Goal: Download file/media

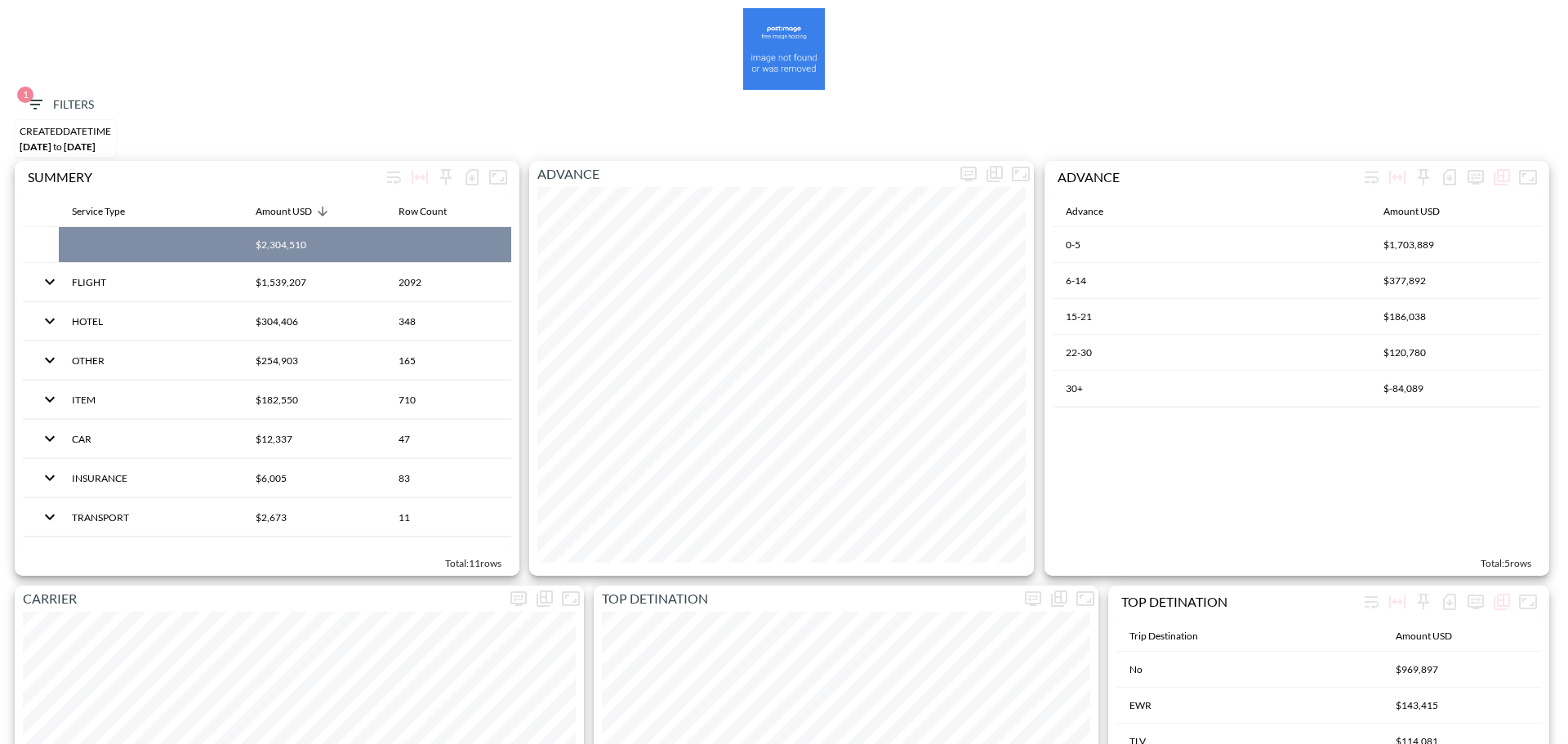
click at [52, 105] on span "1 Filters" at bounding box center [59, 105] width 68 height 20
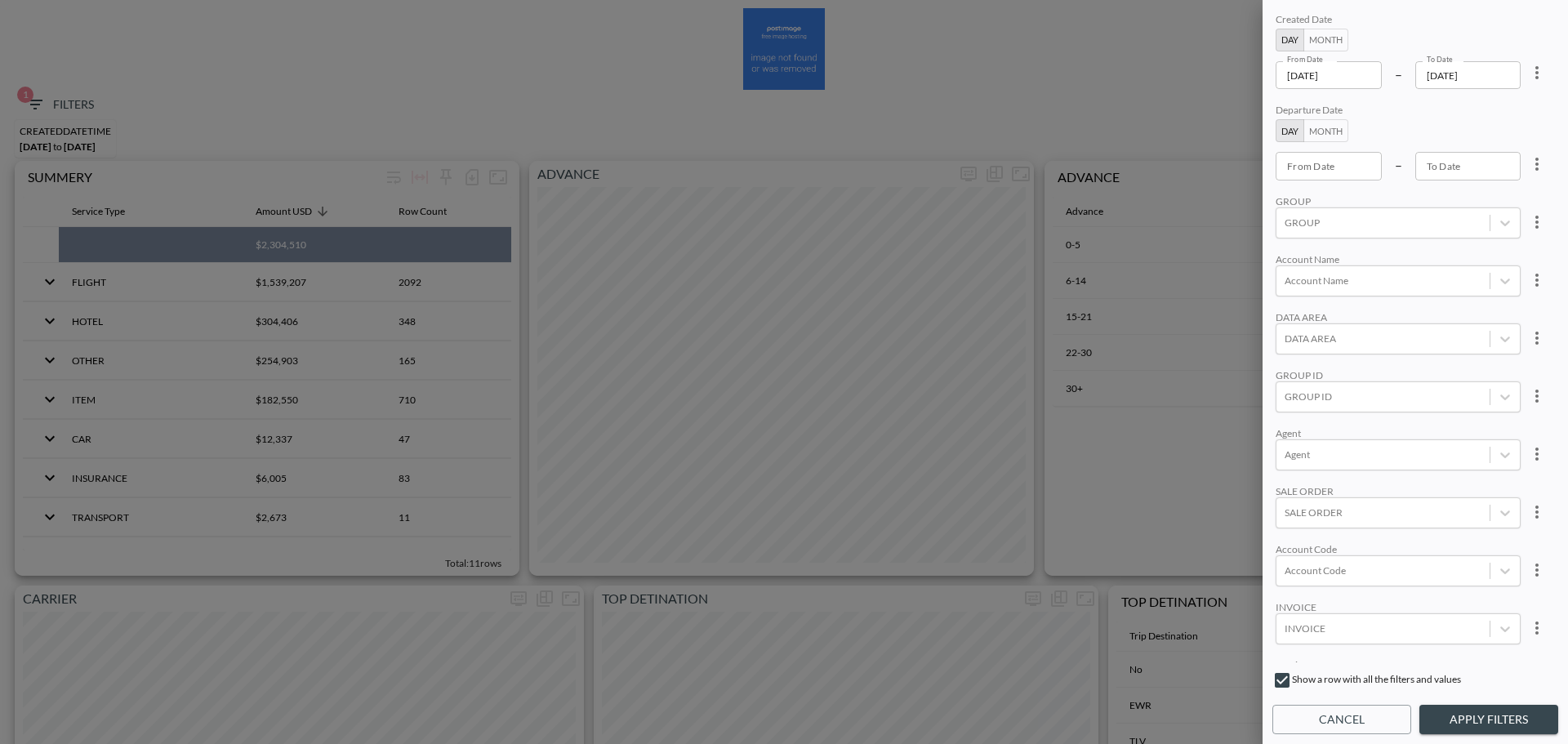
click at [1361, 69] on input "2025-09-28" at bounding box center [1328, 75] width 106 height 28
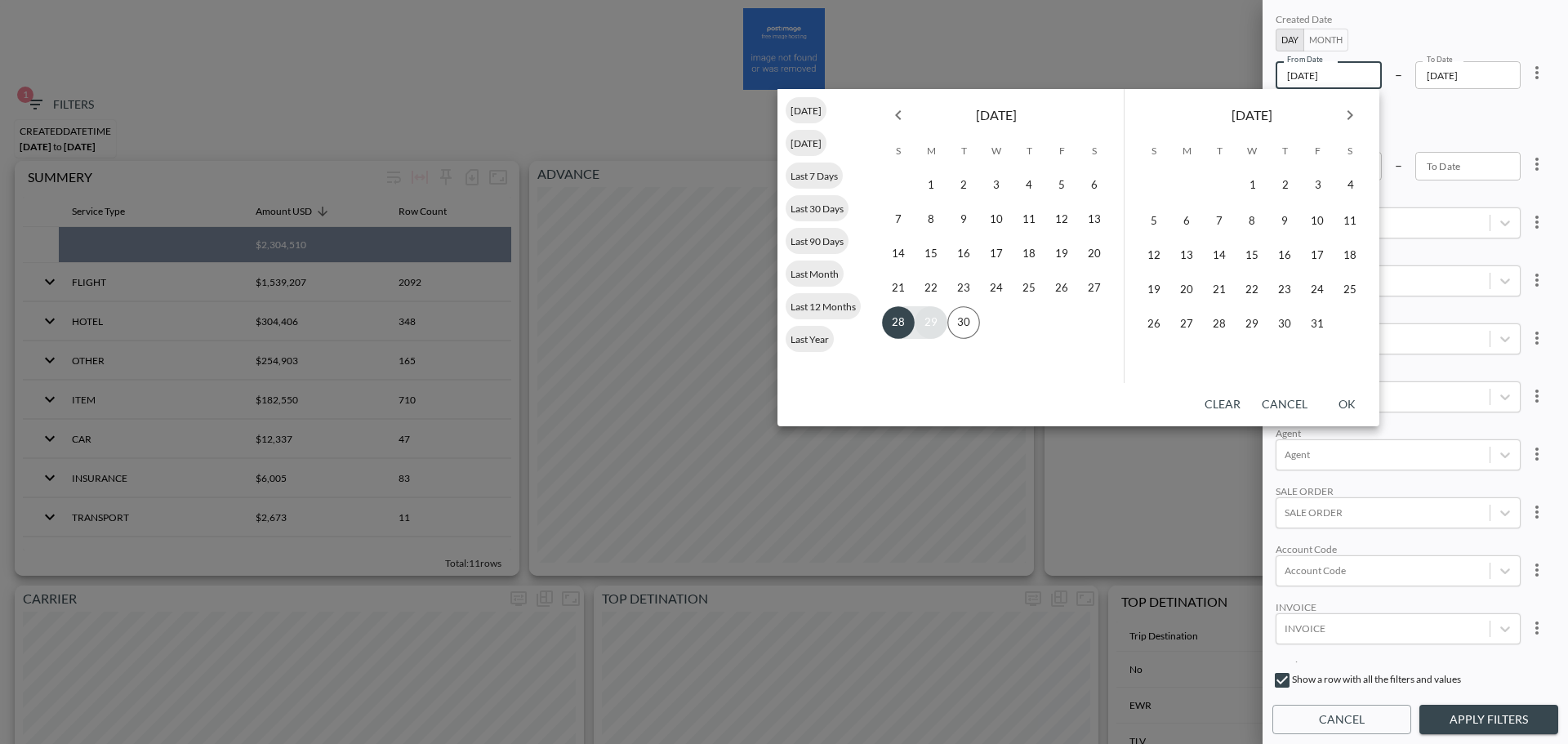
click at [928, 324] on button "29" at bounding box center [931, 322] width 32 height 32
type input "2025-09-29"
click at [962, 330] on button "30" at bounding box center [963, 322] width 32 height 32
type input "2025-09-30"
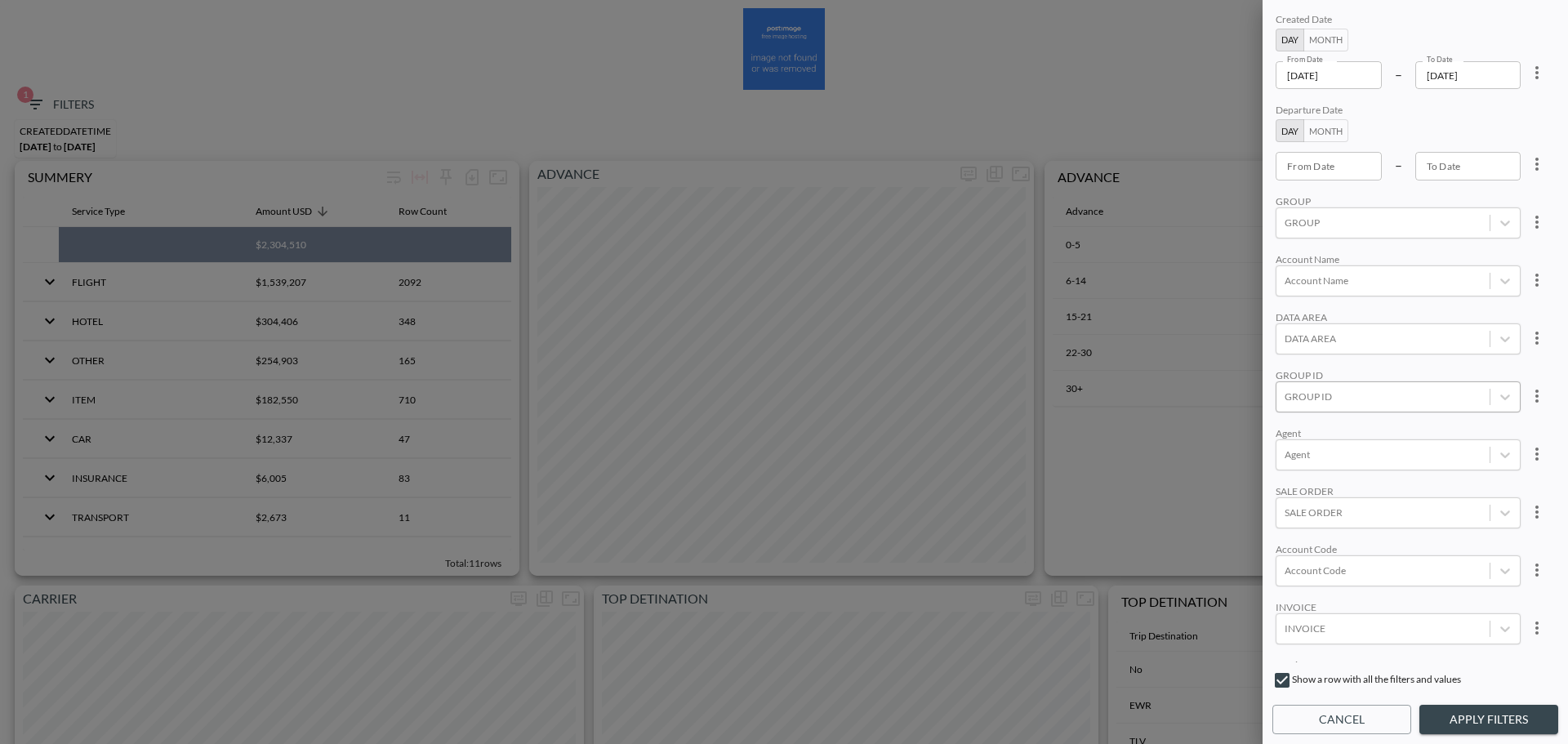
click at [1325, 395] on div at bounding box center [1382, 396] width 197 height 16
type input "ש"
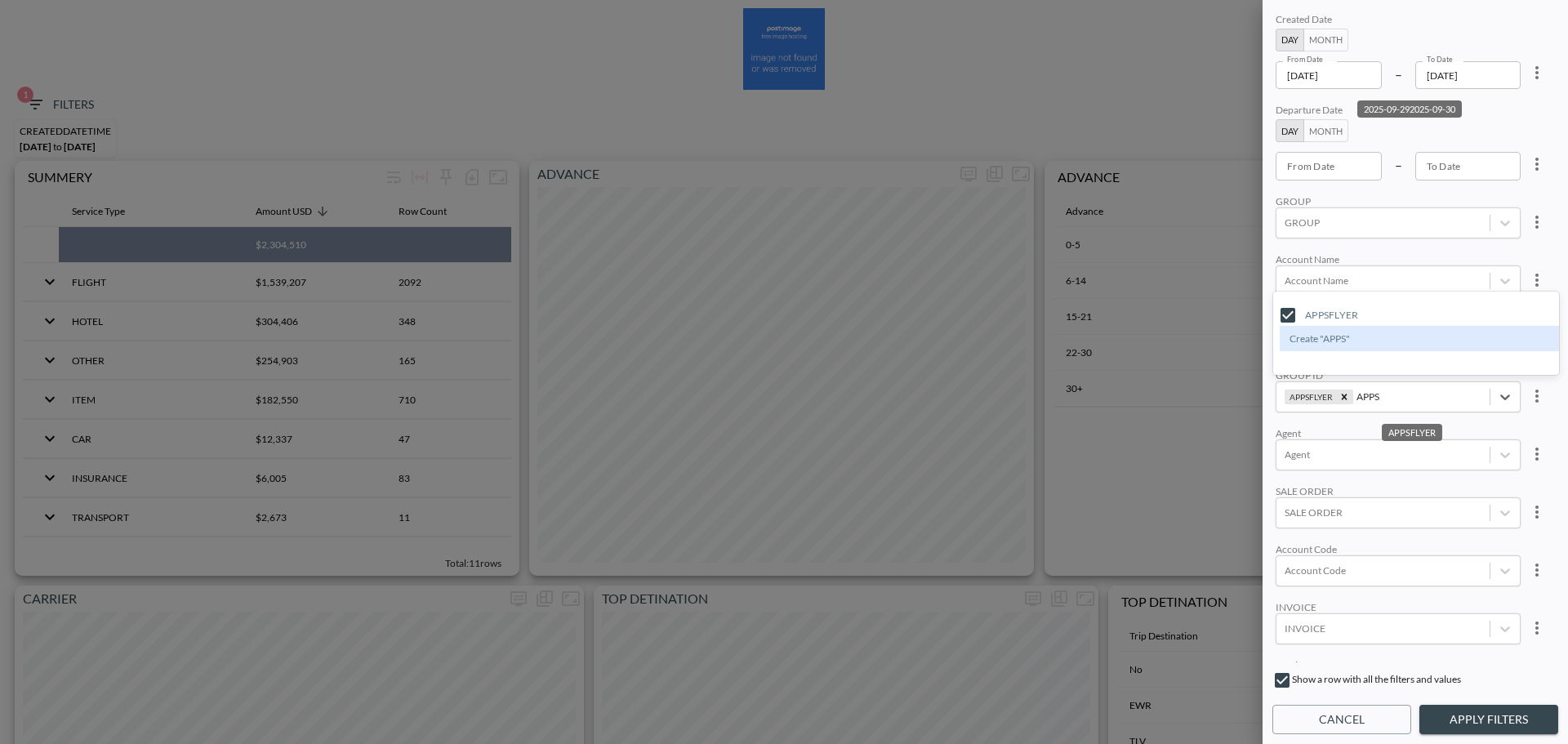
type input "APPS"
click at [1411, 254] on div "Account Name" at bounding box center [1398, 259] width 245 height 12
click at [1475, 701] on div "Created Date Day Month From Date 2025-09-29 From Date – To Date 2025-09-30 To D…" at bounding box center [1414, 372] width 305 height 744
click at [1478, 707] on button "Apply Filters" at bounding box center [1488, 720] width 139 height 31
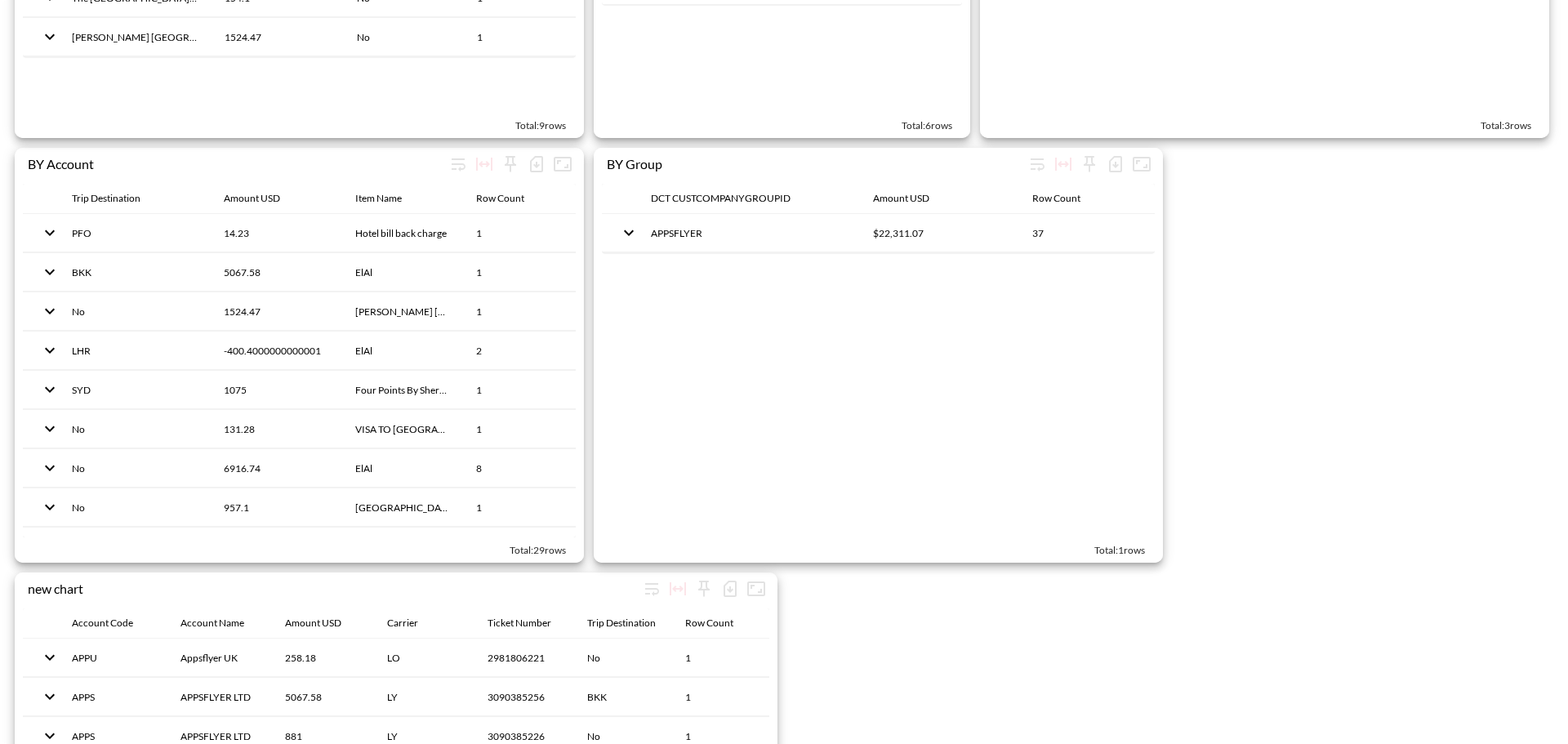
scroll to position [2369, 0]
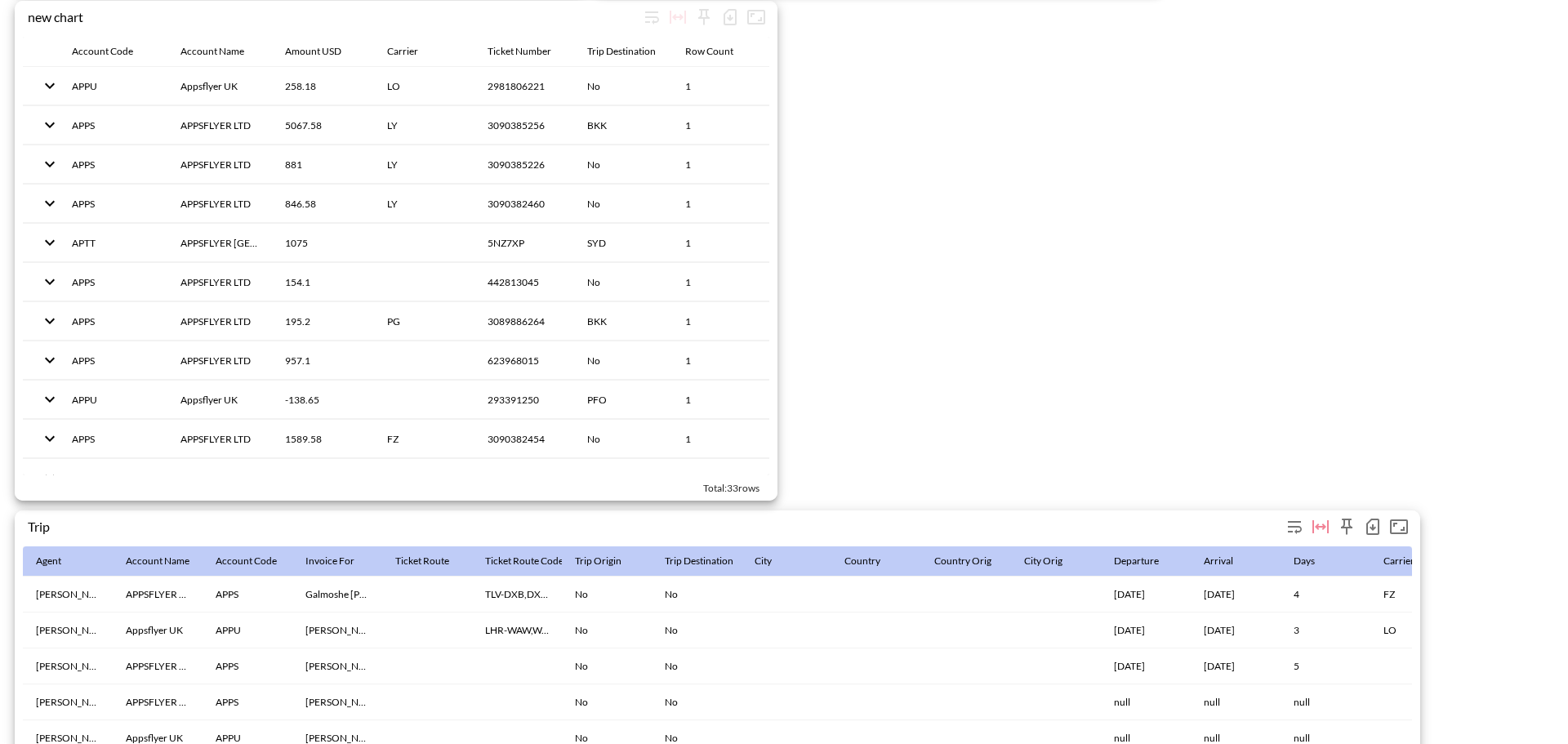
click at [1366, 520] on icon "button" at bounding box center [1372, 527] width 19 height 19
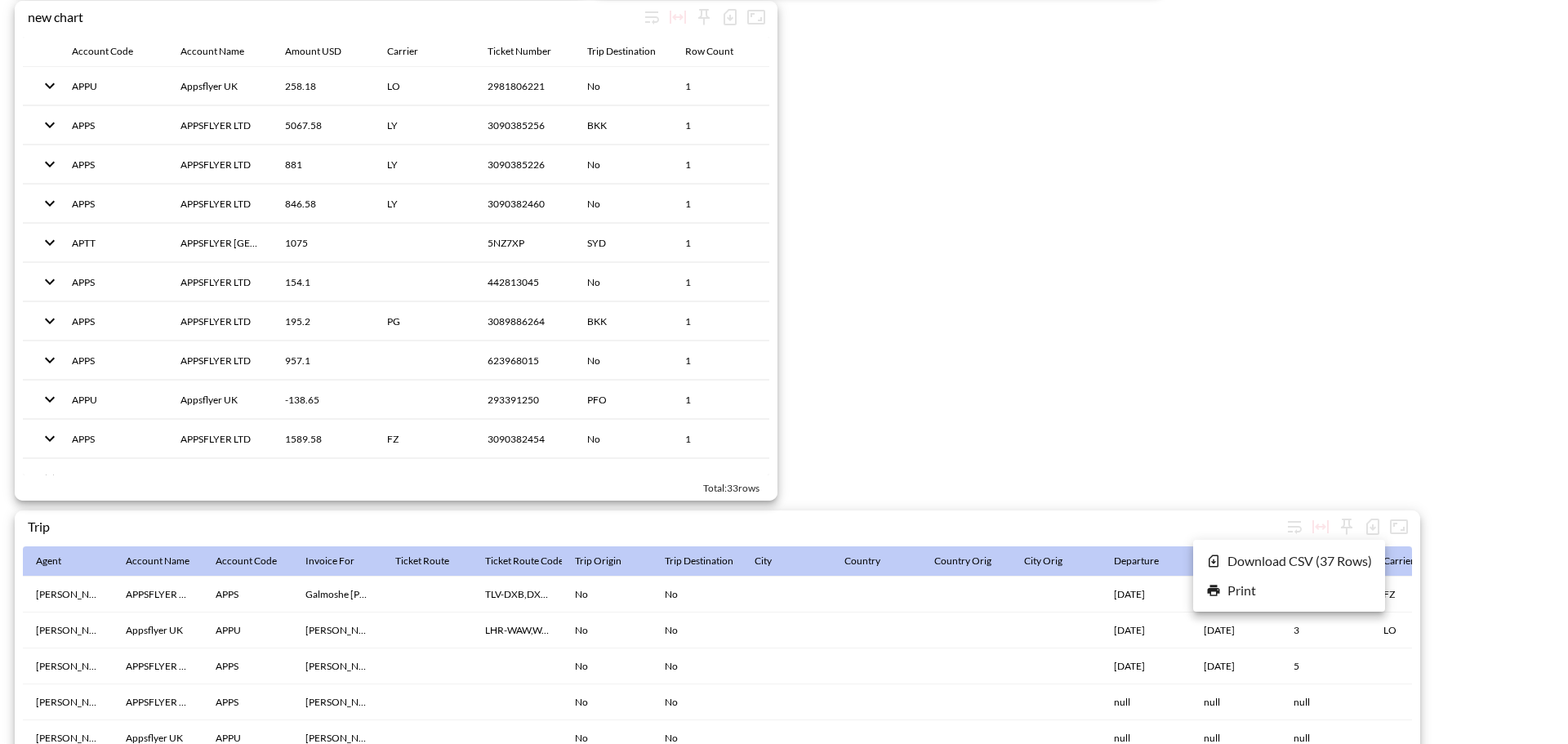
click at [1306, 560] on li "Download CSV ( 37 Rows )" at bounding box center [1288, 561] width 191 height 30
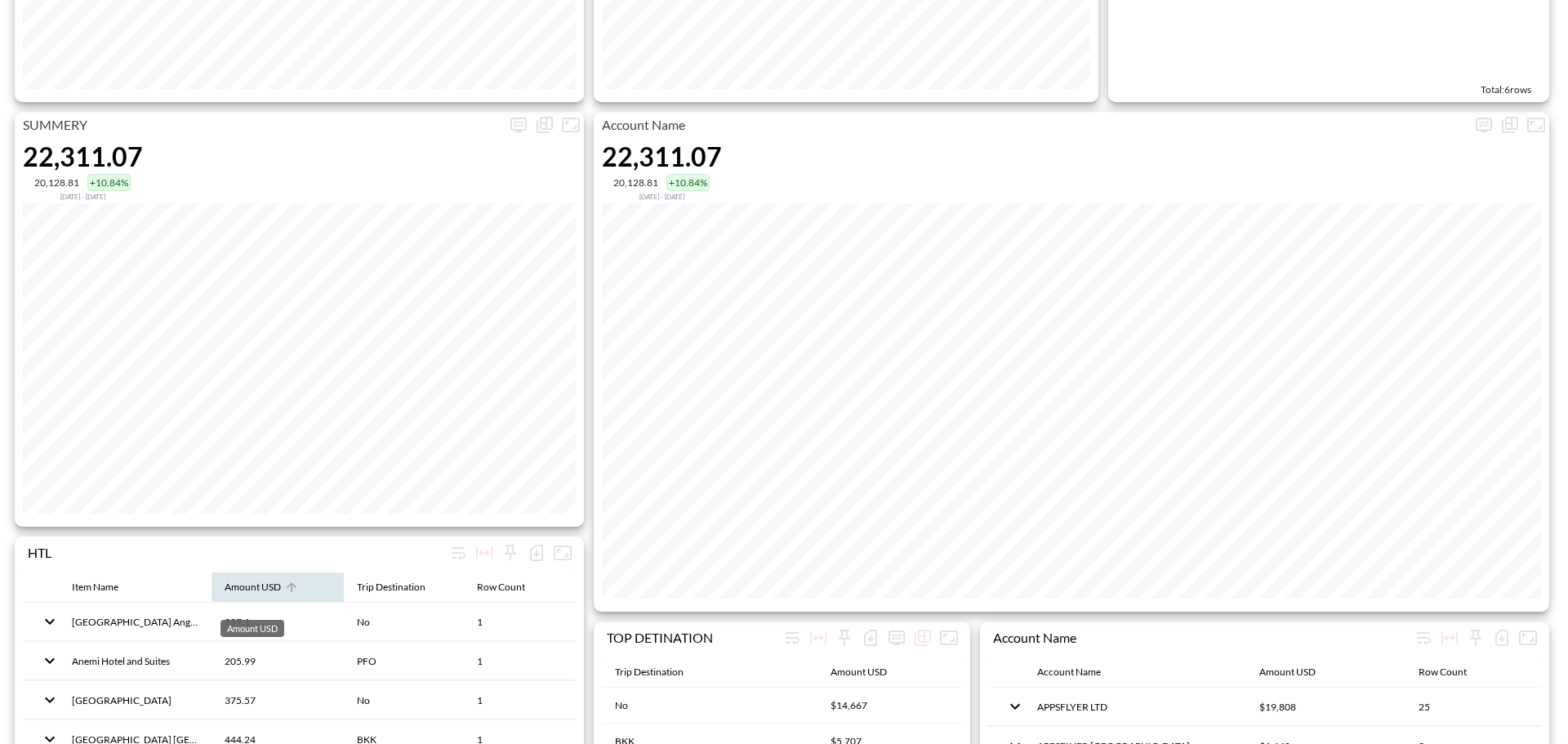
scroll to position [817, 0]
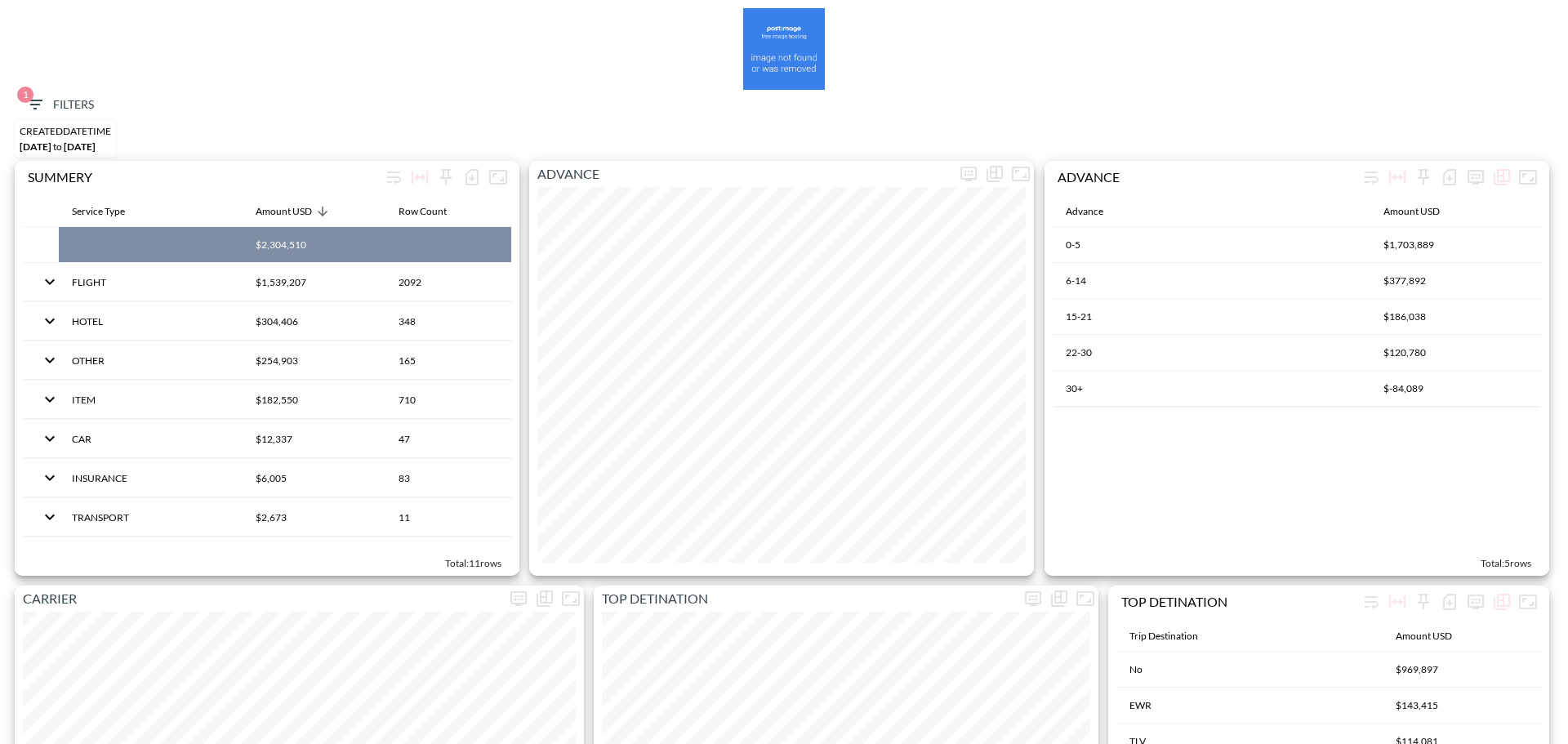
click at [83, 108] on span "1 Filters" at bounding box center [59, 105] width 68 height 20
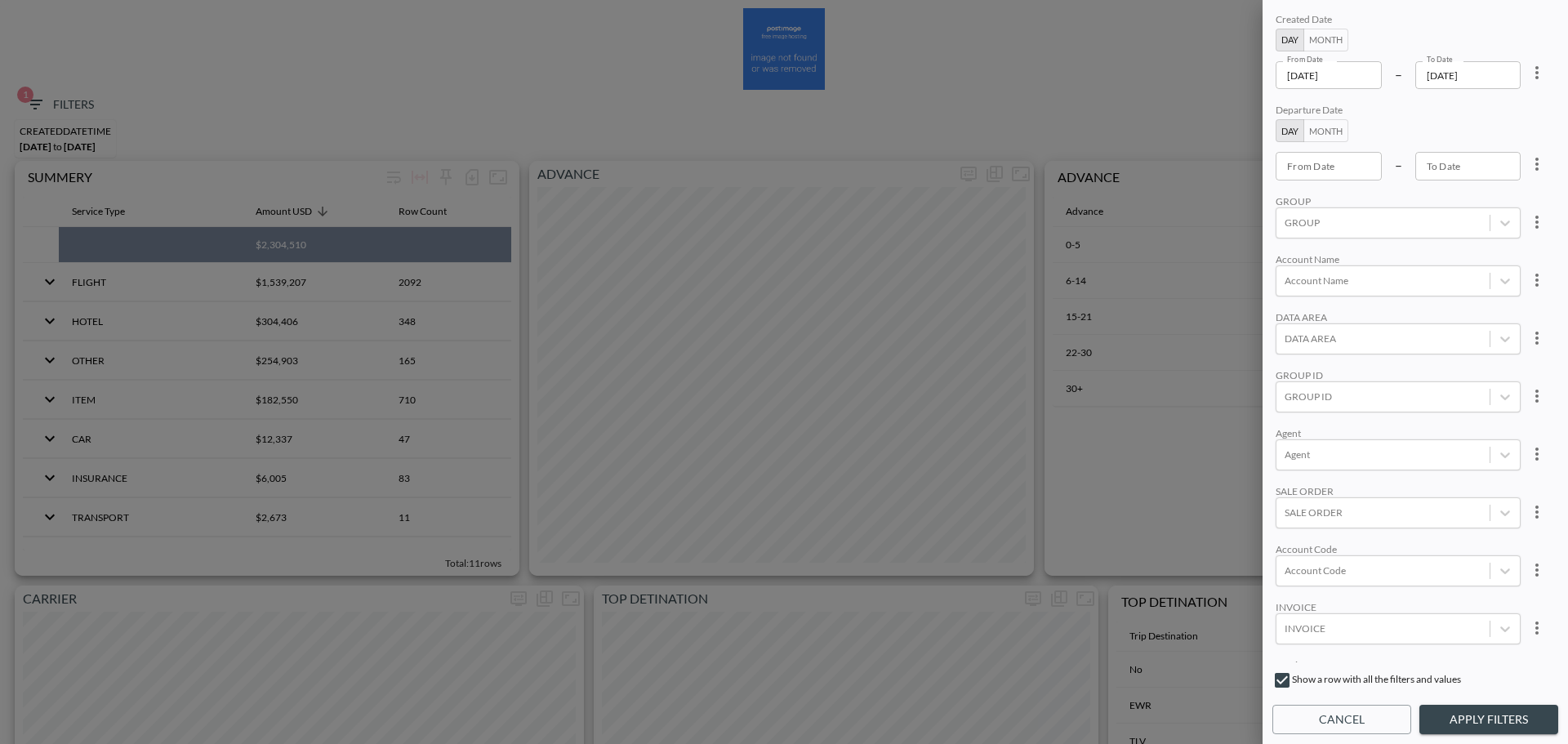
click at [1346, 78] on input "2025-09-28" at bounding box center [1328, 75] width 106 height 28
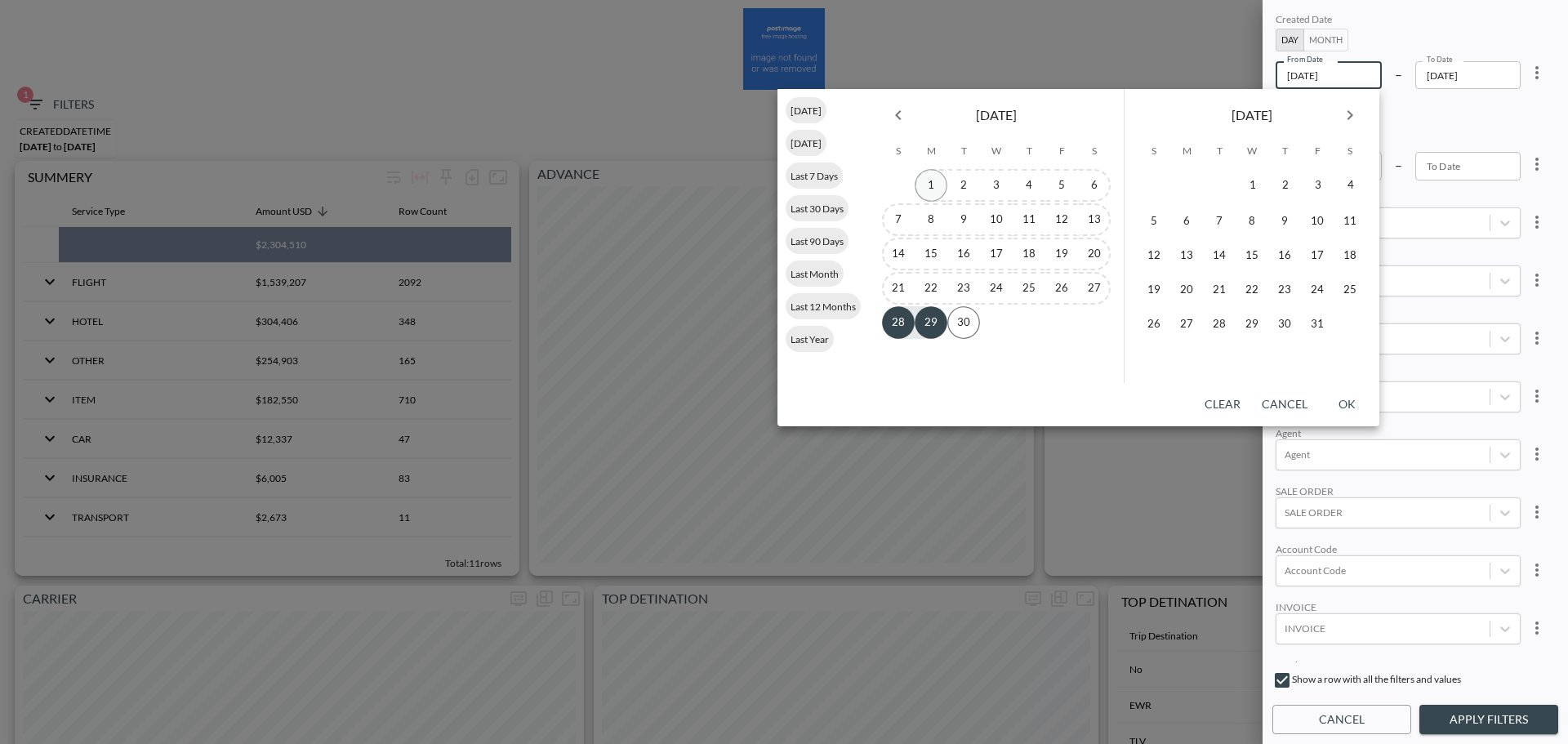
click at [930, 178] on button "1" at bounding box center [931, 185] width 32 height 32
type input "2025-09-01"
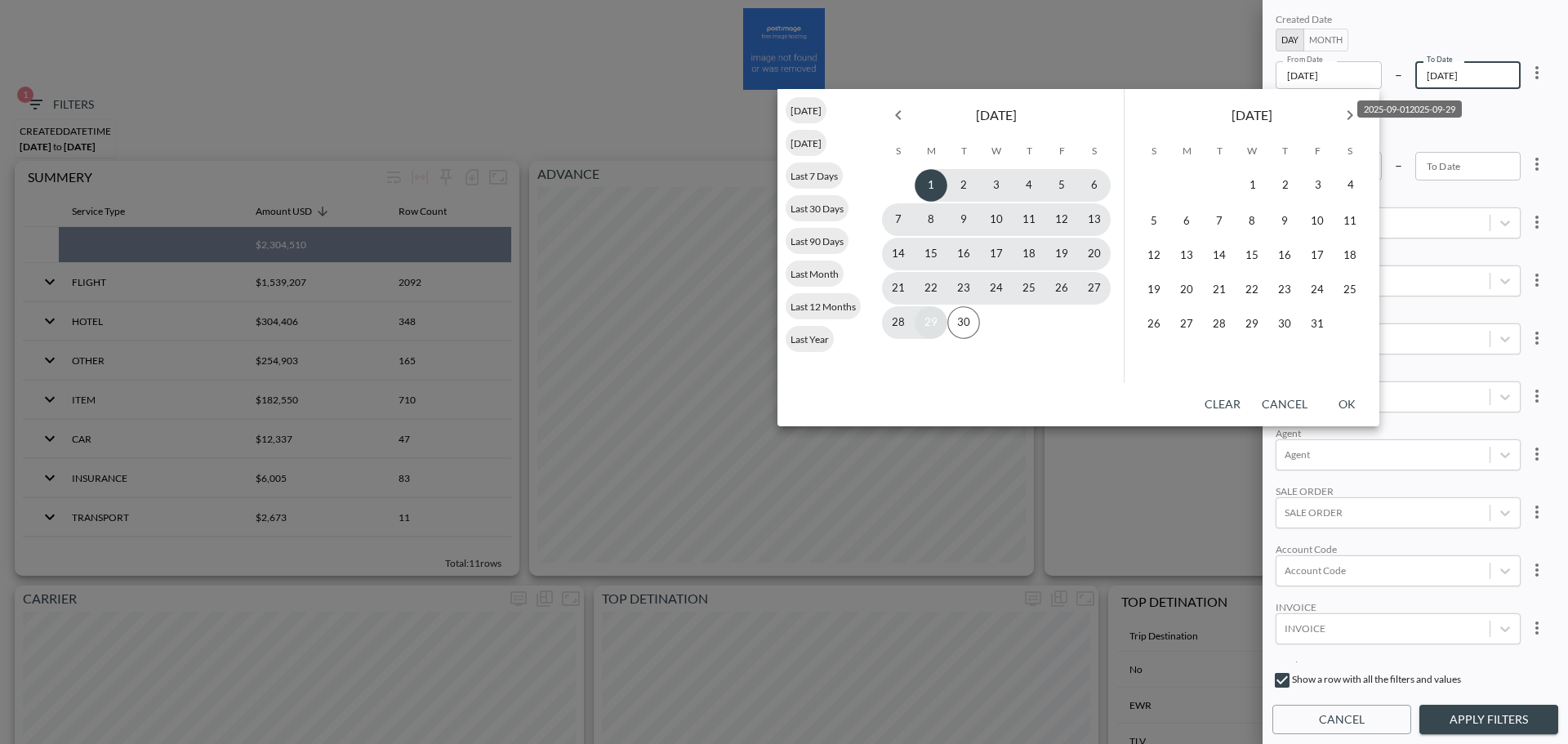
click at [933, 320] on button "29" at bounding box center [931, 322] width 32 height 32
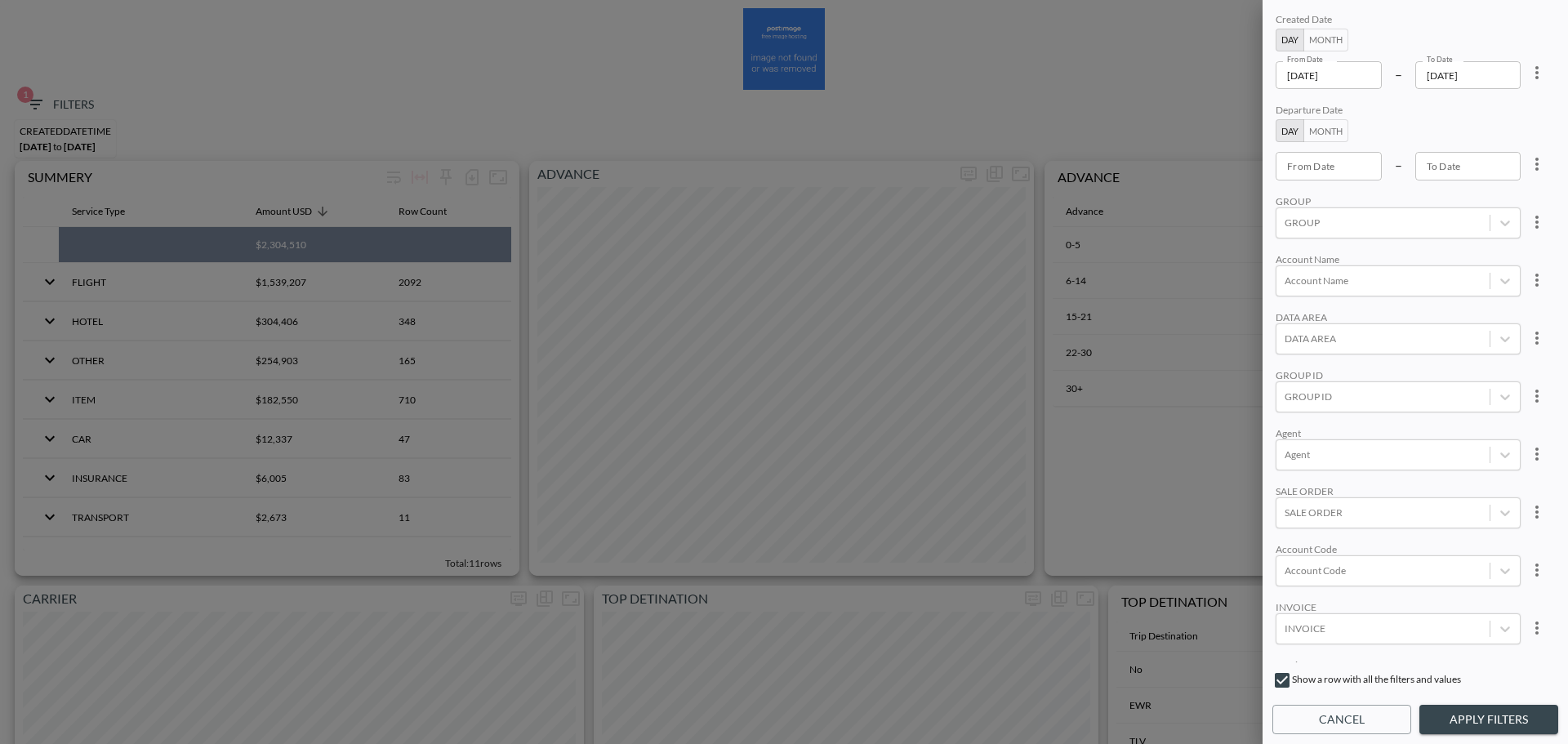
click at [1502, 81] on input "2025-09-29" at bounding box center [1468, 75] width 106 height 28
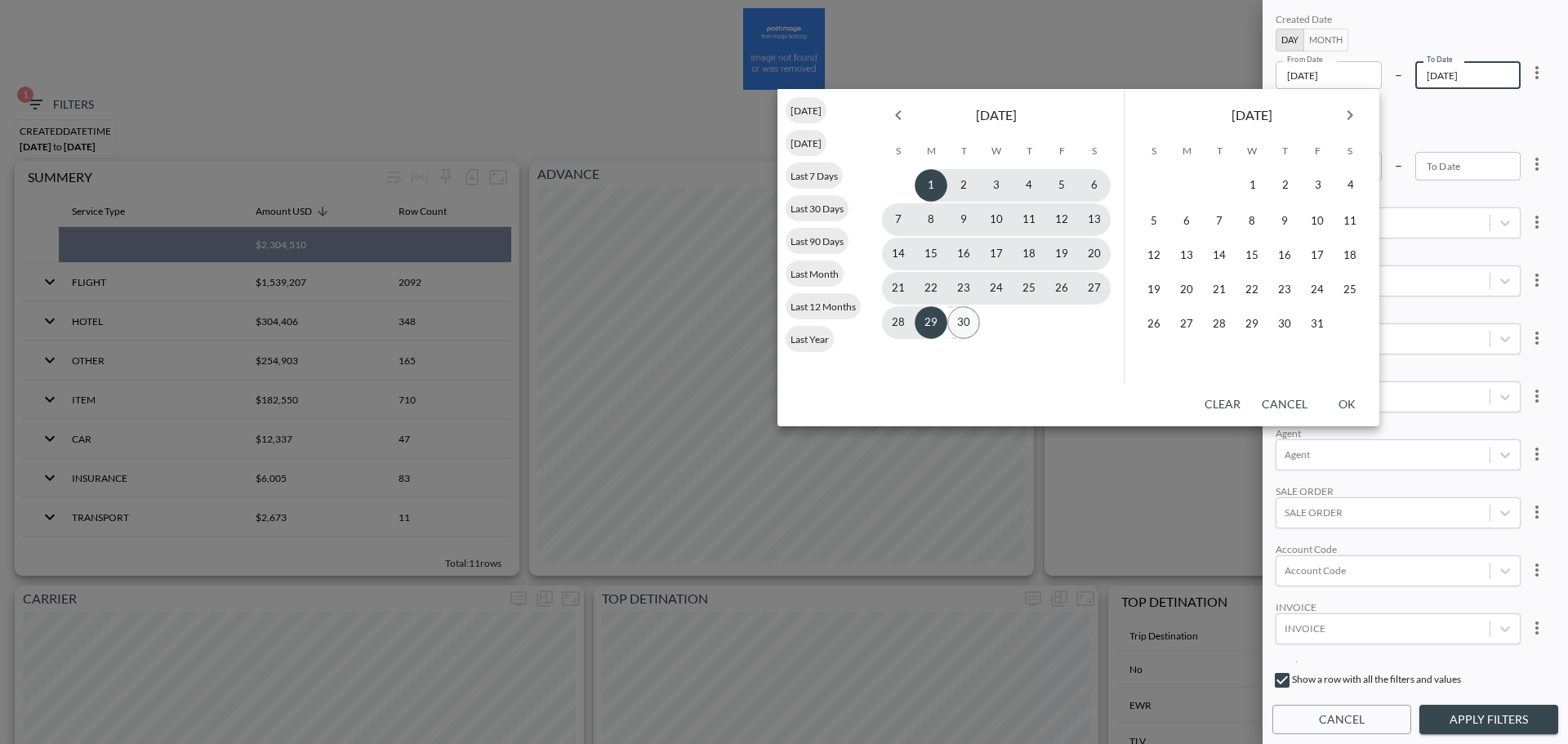
click at [960, 330] on button "30" at bounding box center [963, 322] width 32 height 32
type input "2025-09-30"
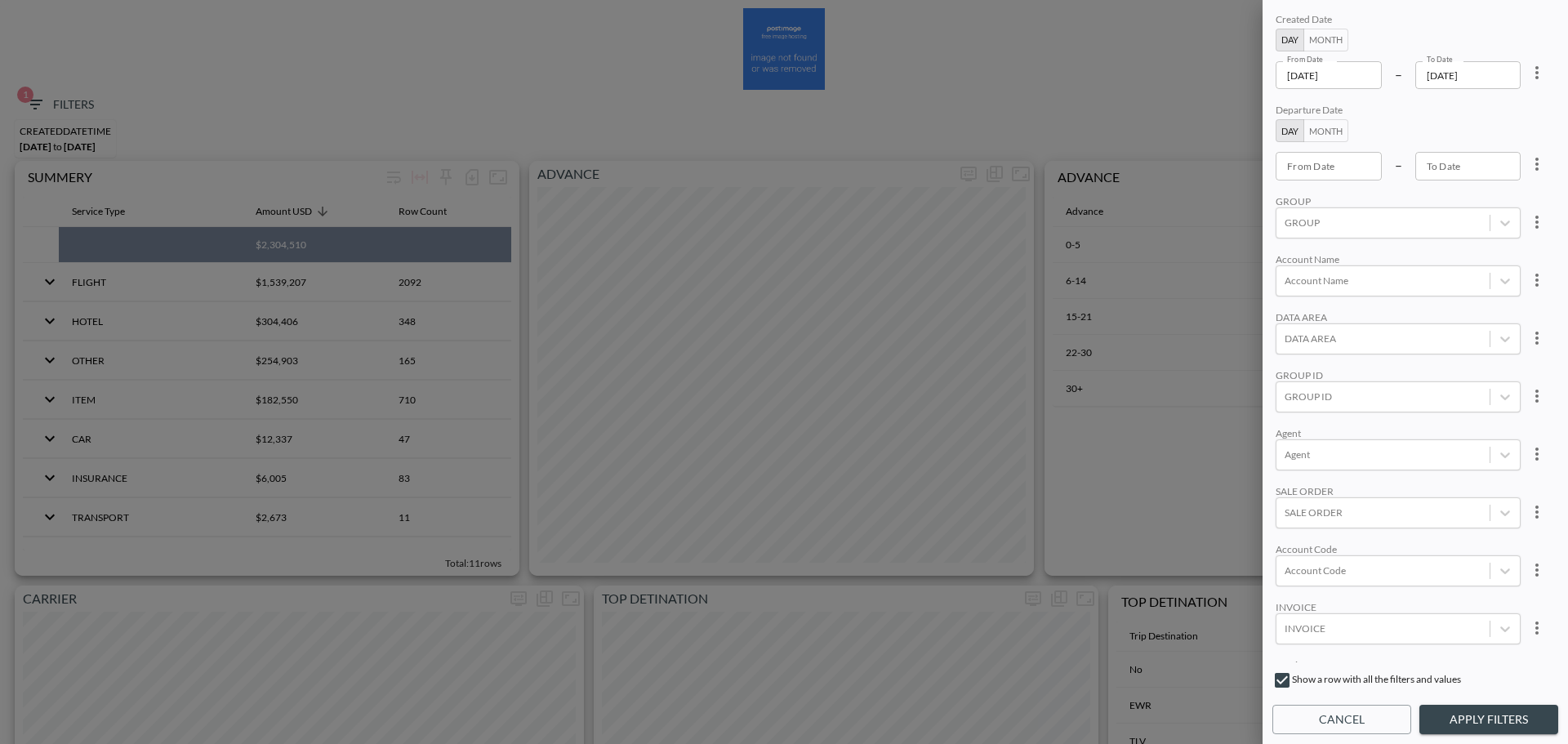
click at [1364, 79] on input "2025-09-01" at bounding box center [1328, 75] width 106 height 28
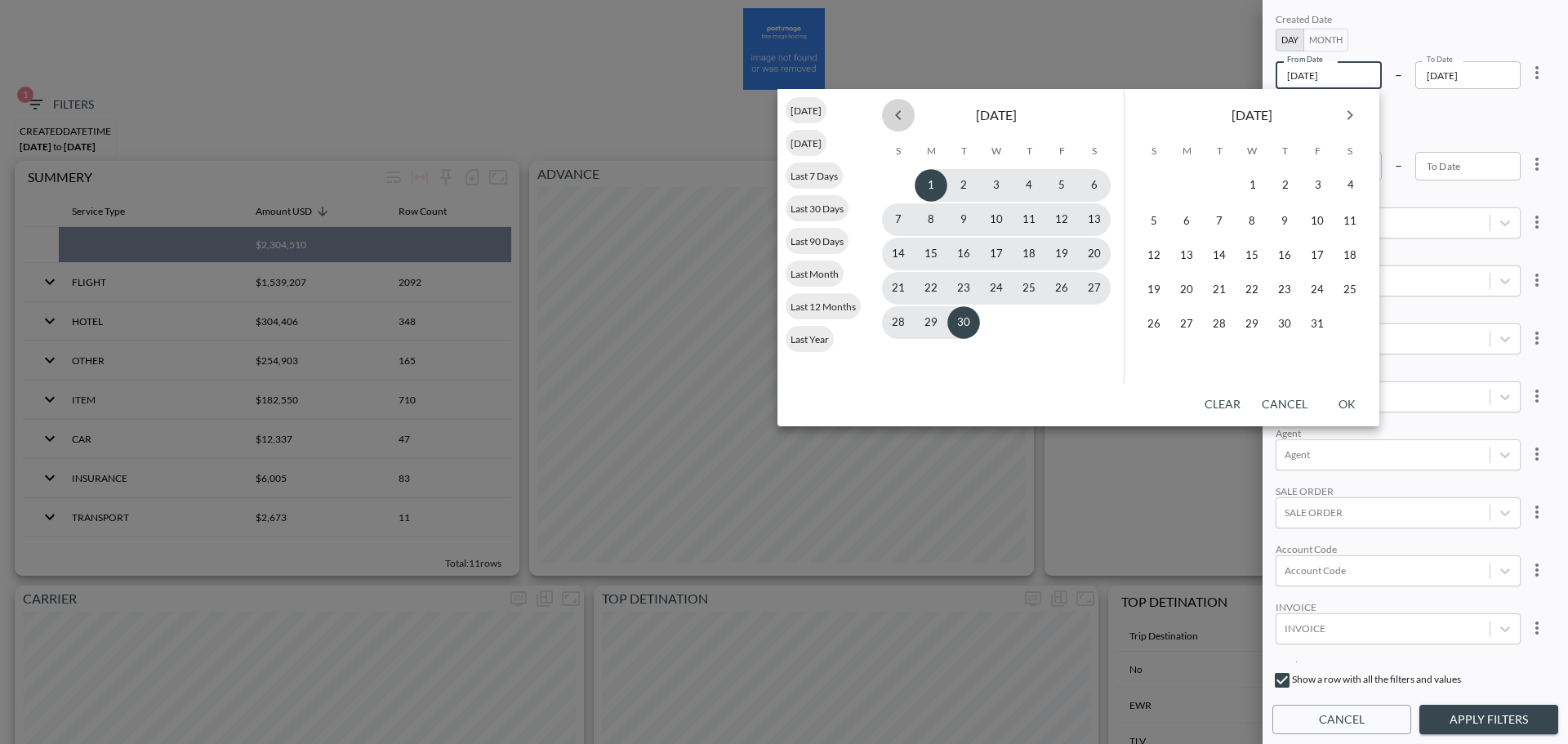
click at [910, 119] on button "Previous month" at bounding box center [897, 115] width 32 height 32
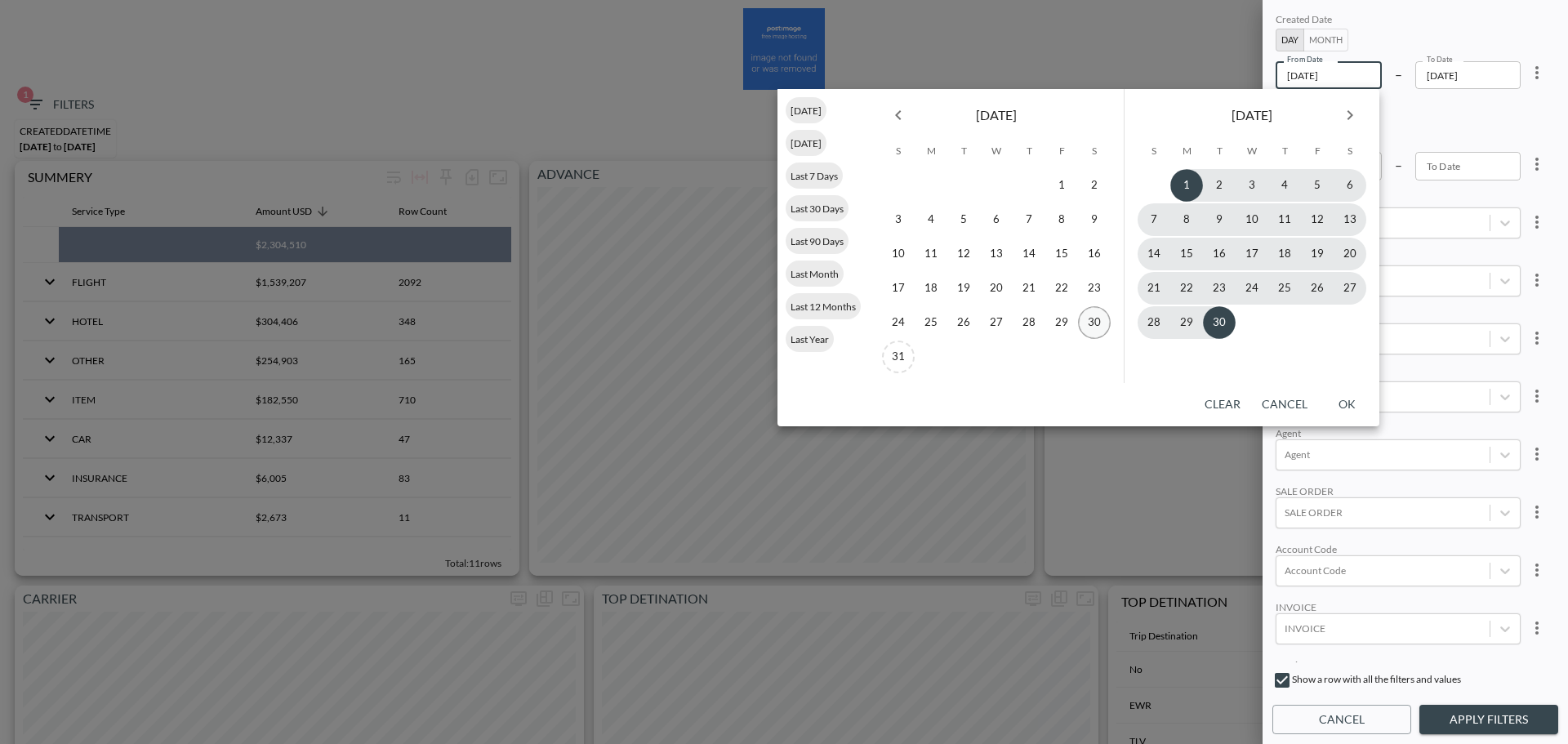
click at [1090, 326] on button "30" at bounding box center [1093, 322] width 32 height 32
type input "2025-08-30"
click at [1220, 325] on button "30" at bounding box center [1218, 322] width 32 height 32
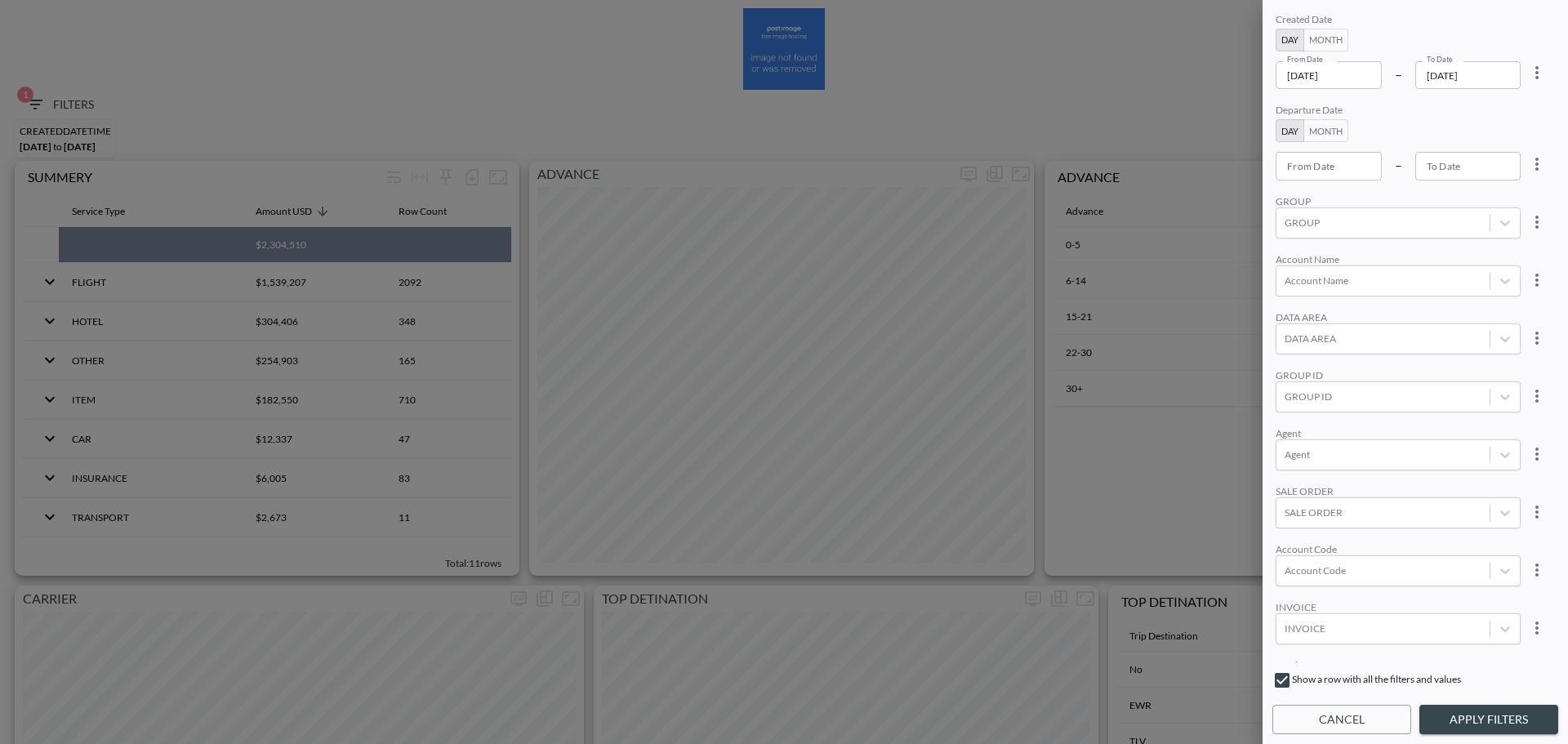
click at [1436, 119] on div "Departure Date Day Month From Date From Date – To Date To Date" at bounding box center [1398, 142] width 245 height 76
click at [1375, 395] on div at bounding box center [1382, 396] width 197 height 16
type input "e"
type input "E"
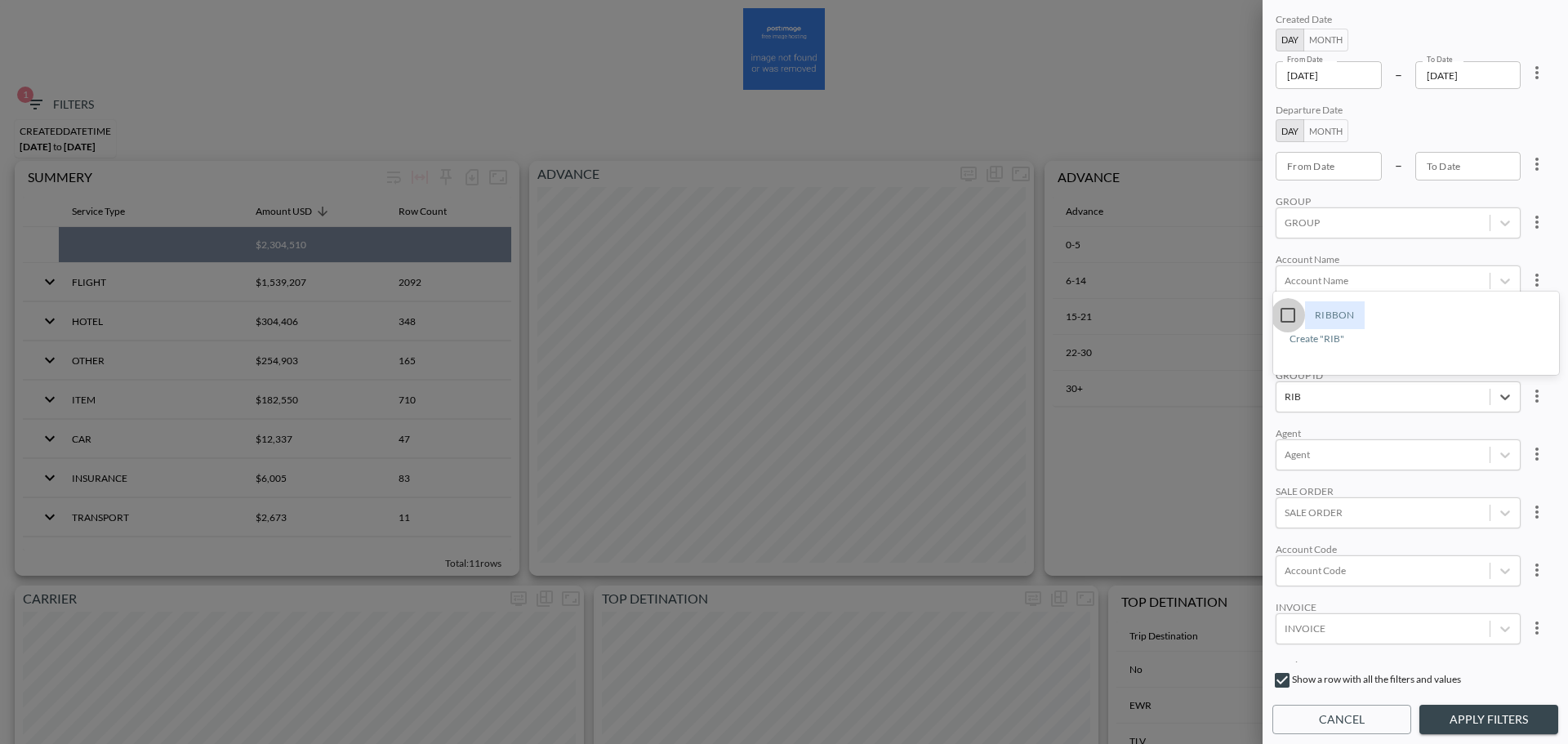
click at [1287, 305] on input "RIBBON" at bounding box center [1287, 315] width 34 height 34
type input "RIB"
click at [1384, 242] on div "Created Date Day Month From Date 2025-08-30 From Date – To Date 2025-09-30 To D…" at bounding box center [1414, 336] width 286 height 652
click at [1486, 714] on button "Apply Filters" at bounding box center [1488, 720] width 139 height 31
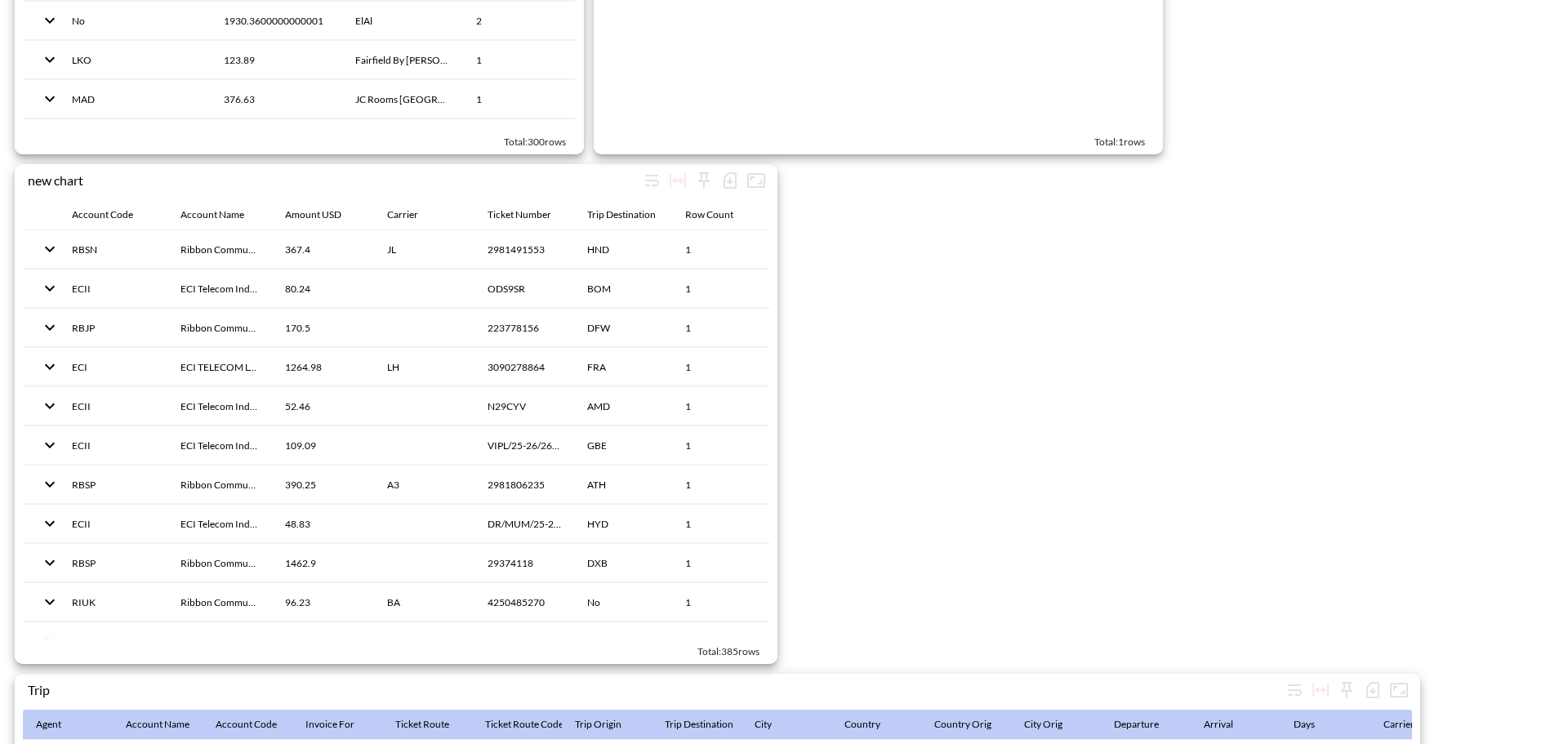
scroll to position [2523, 0]
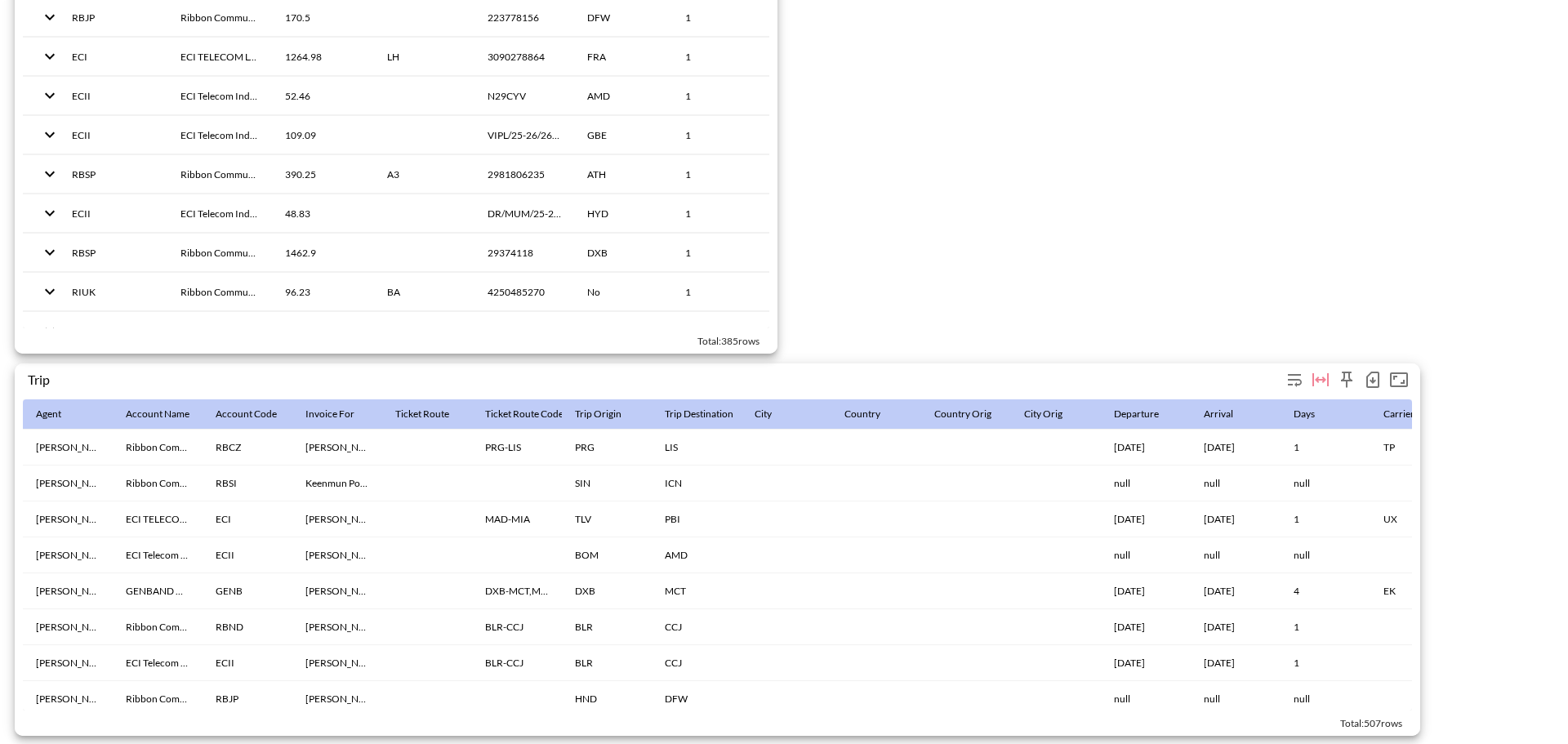
click at [1375, 375] on icon "button" at bounding box center [1372, 379] width 19 height 19
click at [1280, 408] on li "Download CSV ( 507 Rows )" at bounding box center [1284, 406] width 199 height 30
